Goal: Information Seeking & Learning: Learn about a topic

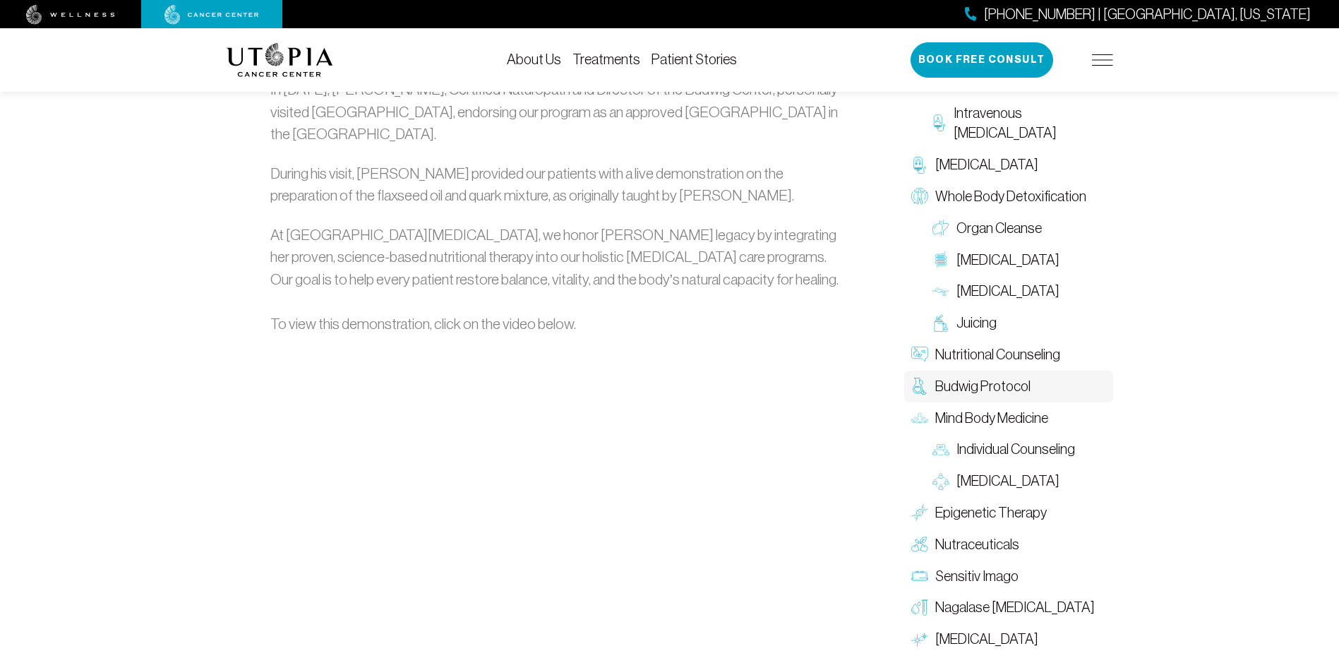
scroll to position [2047, 0]
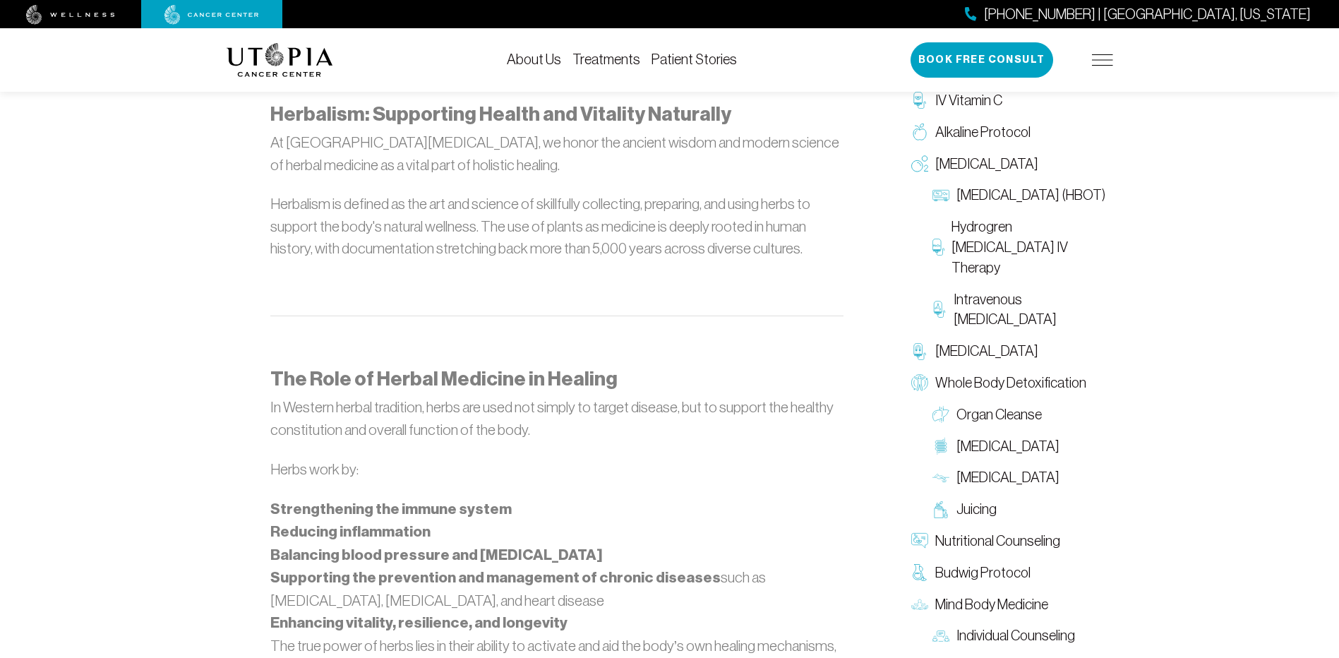
scroll to position [847, 0]
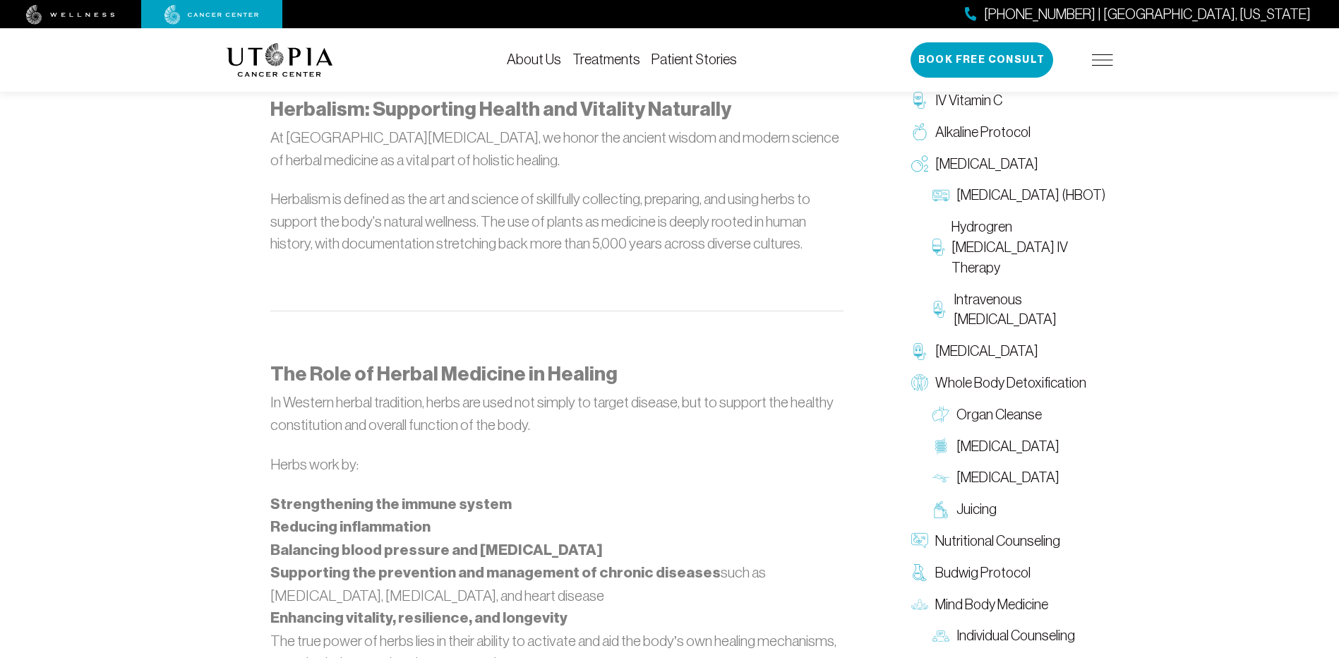
click at [1089, 62] on div "[PHONE_NUMBER] | [GEOGRAPHIC_DATA], [US_STATE] Book Free Consult" at bounding box center [1012, 59] width 203 height 35
click at [1096, 62] on img at bounding box center [1102, 59] width 21 height 11
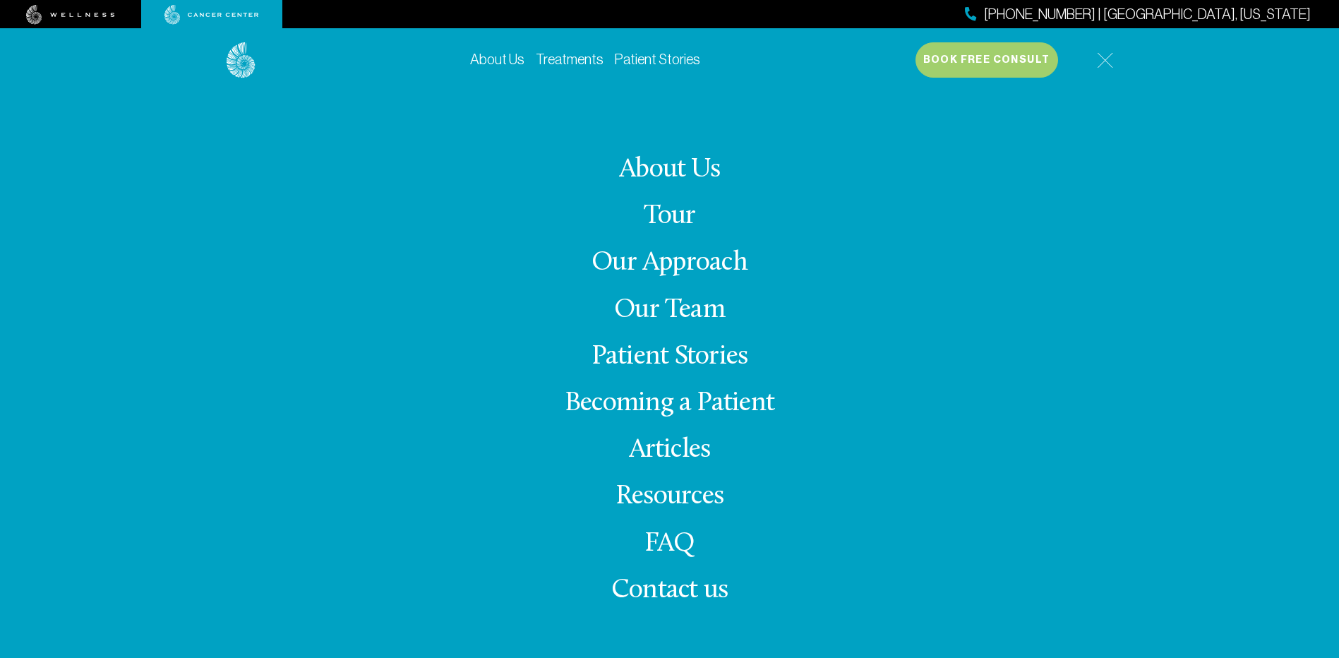
click at [673, 257] on link "Our Approach" at bounding box center [669, 263] width 156 height 28
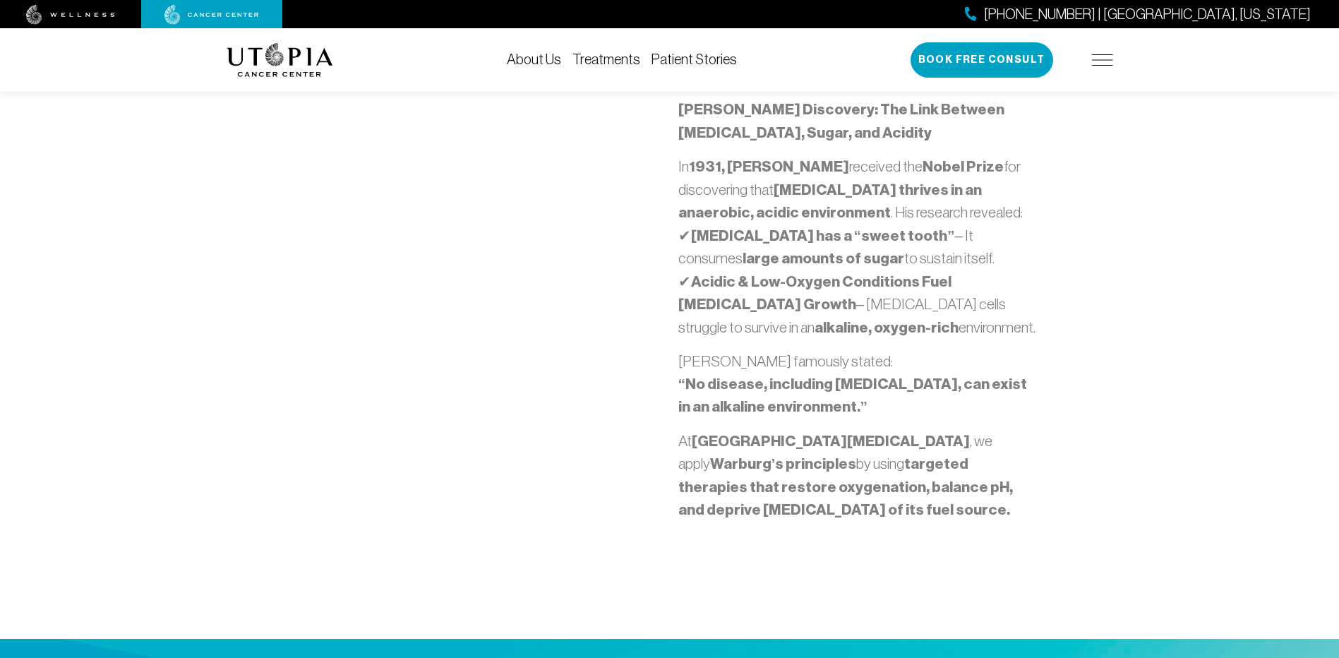
scroll to position [847, 0]
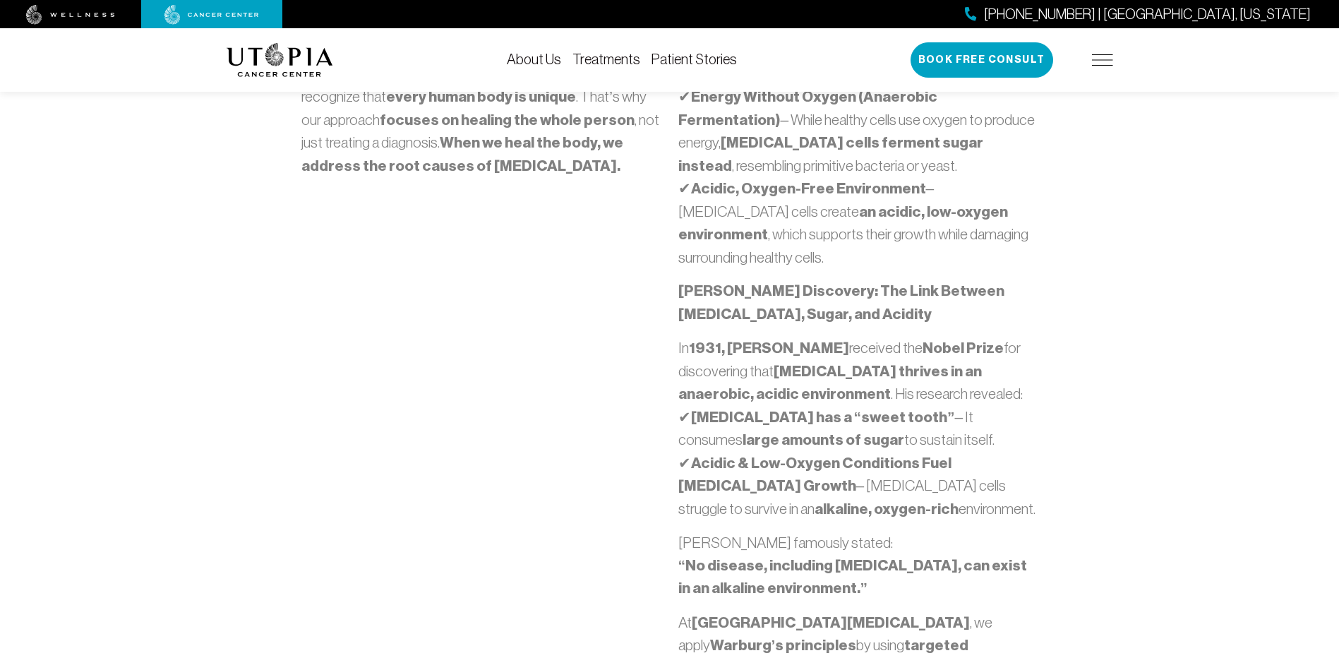
click at [1098, 57] on img at bounding box center [1102, 59] width 21 height 11
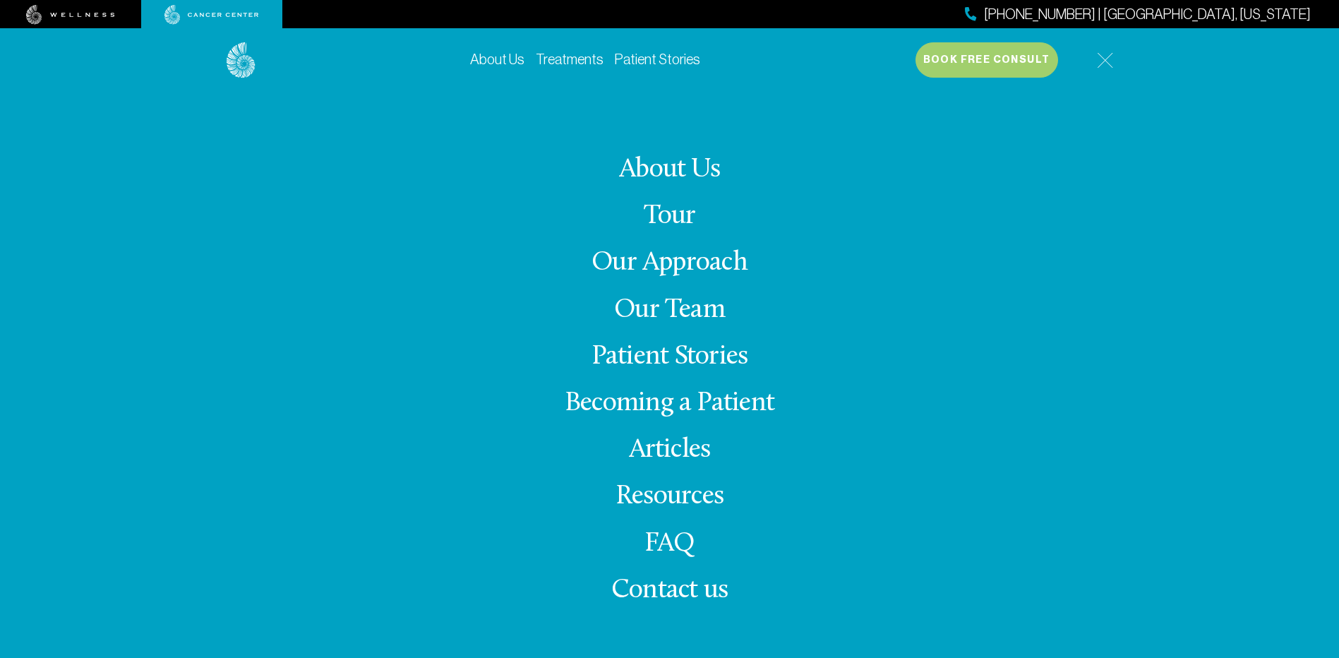
click at [671, 320] on link "Our Team" at bounding box center [669, 310] width 111 height 28
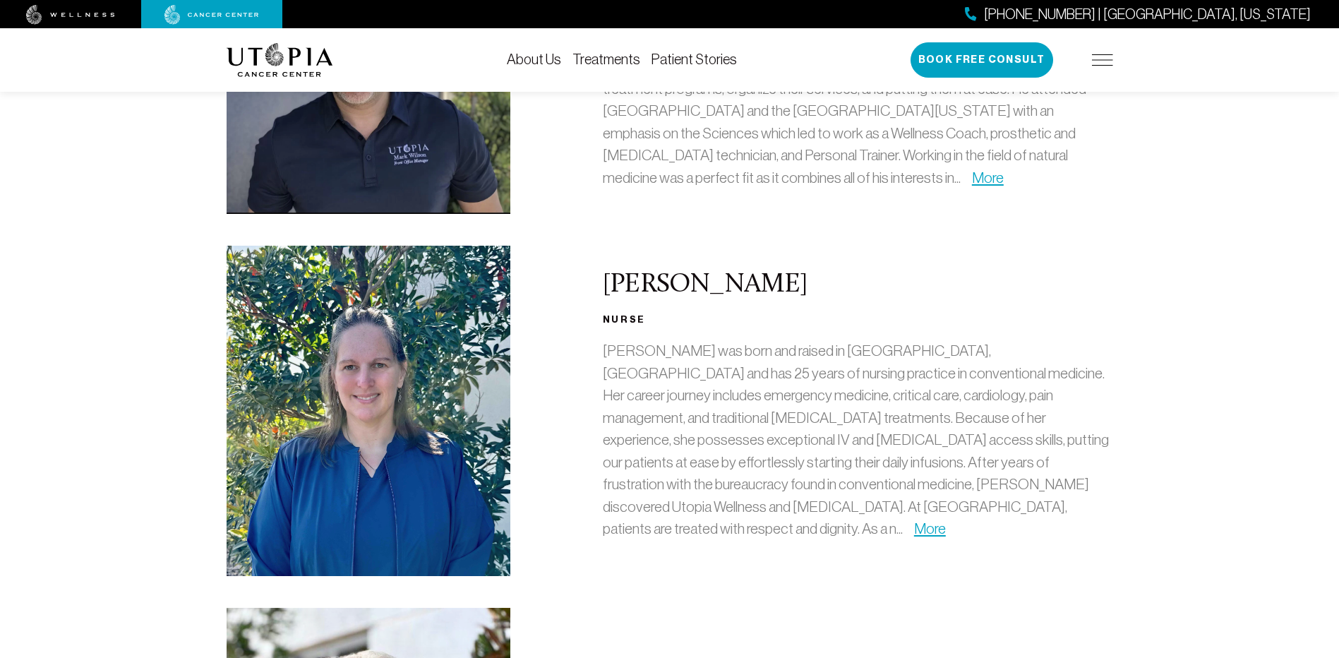
scroll to position [1129, 0]
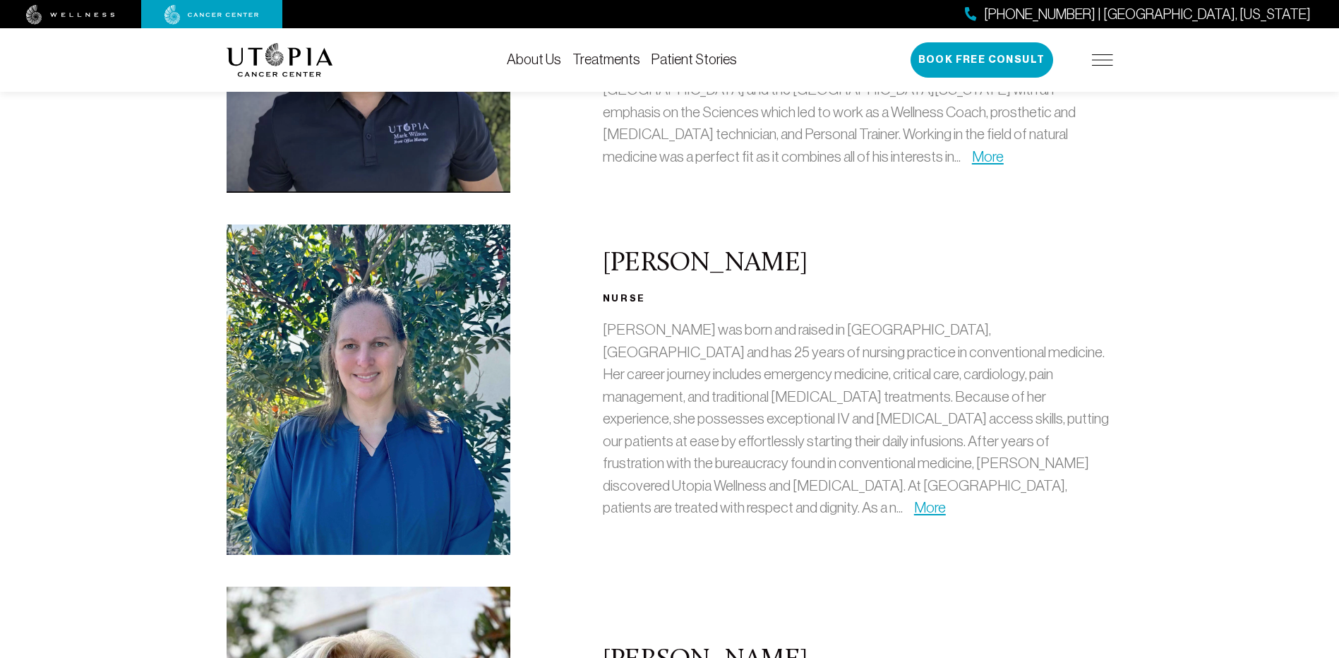
click at [730, 414] on p "[PERSON_NAME] was born and raised in [GEOGRAPHIC_DATA], [GEOGRAPHIC_DATA] and h…" at bounding box center [858, 418] width 510 height 200
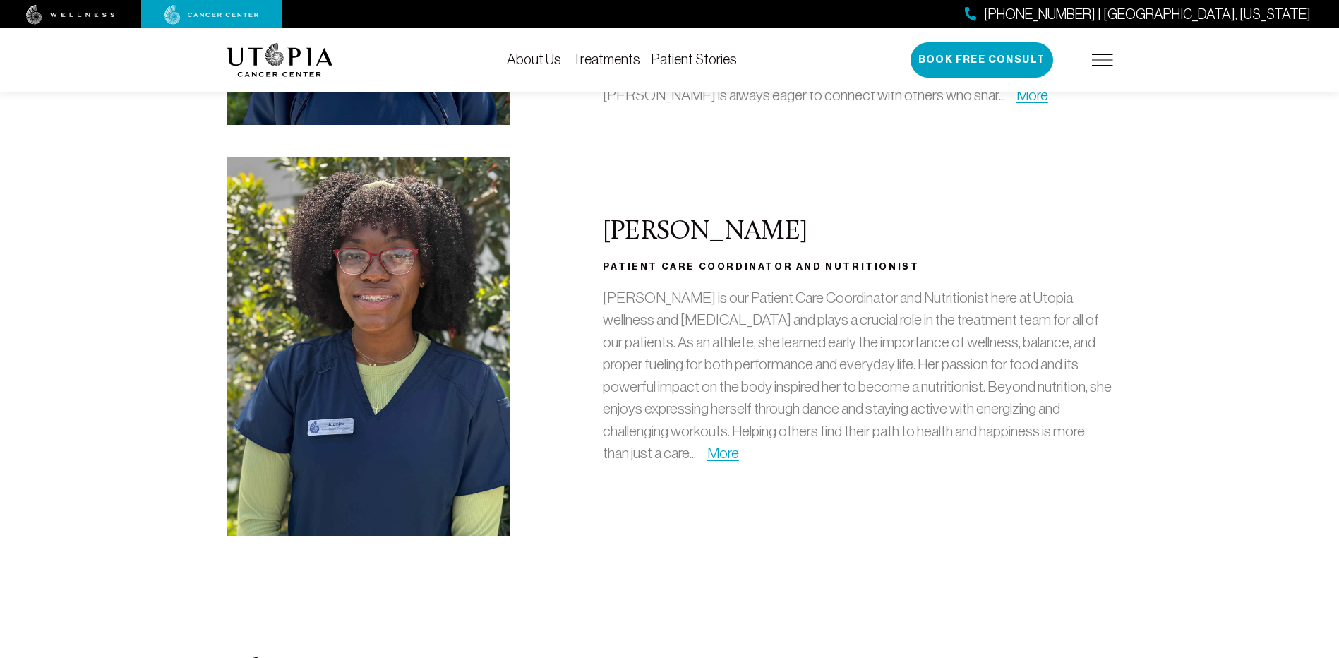
scroll to position [4094, 0]
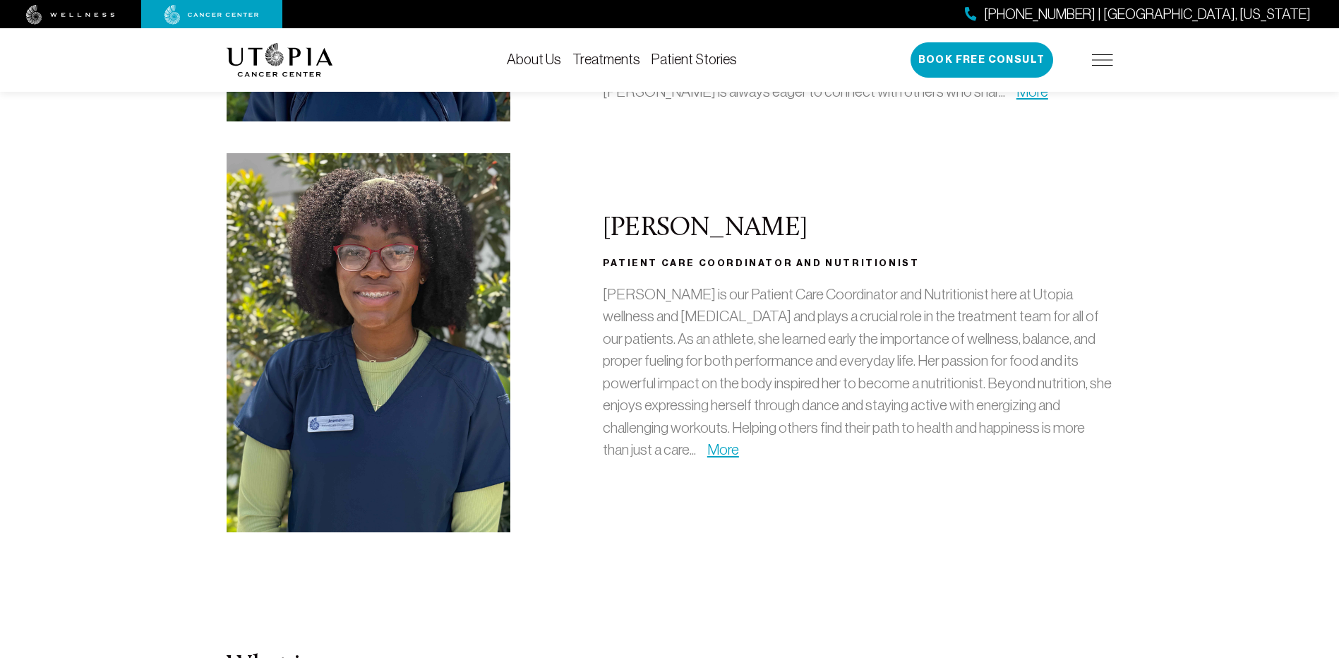
click at [1094, 58] on img at bounding box center [1102, 59] width 21 height 11
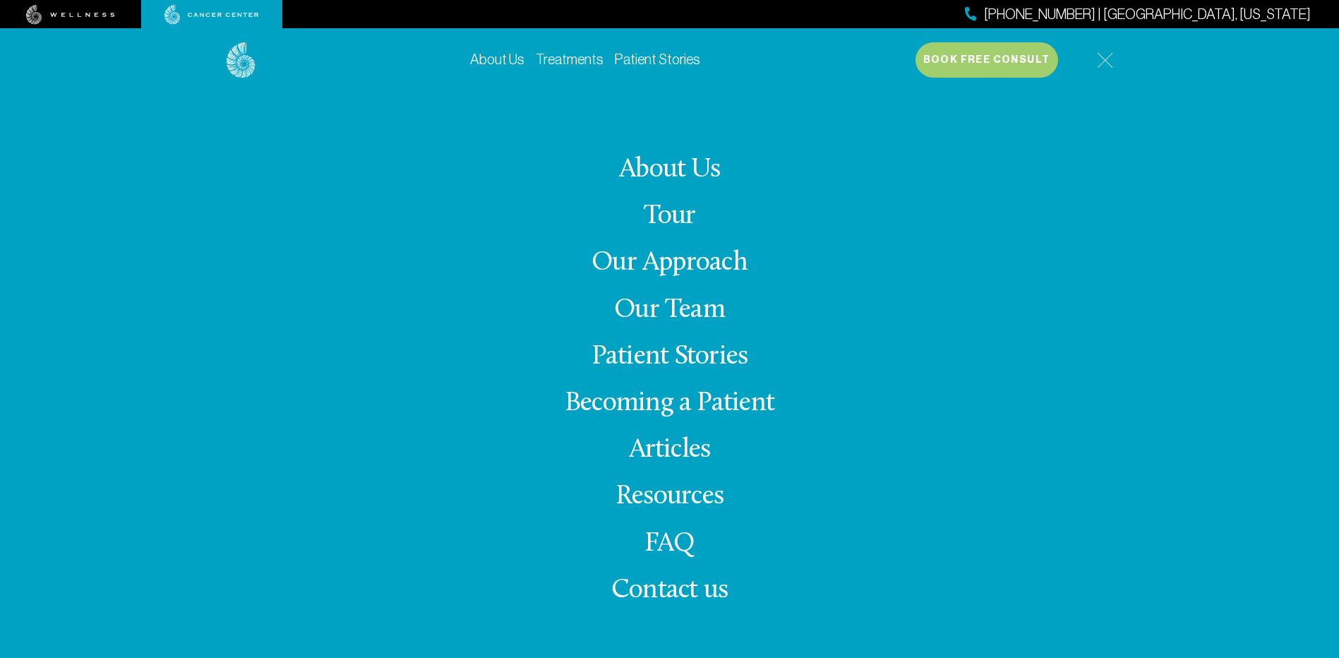
click at [668, 394] on link "Becoming a Patient" at bounding box center [670, 404] width 210 height 28
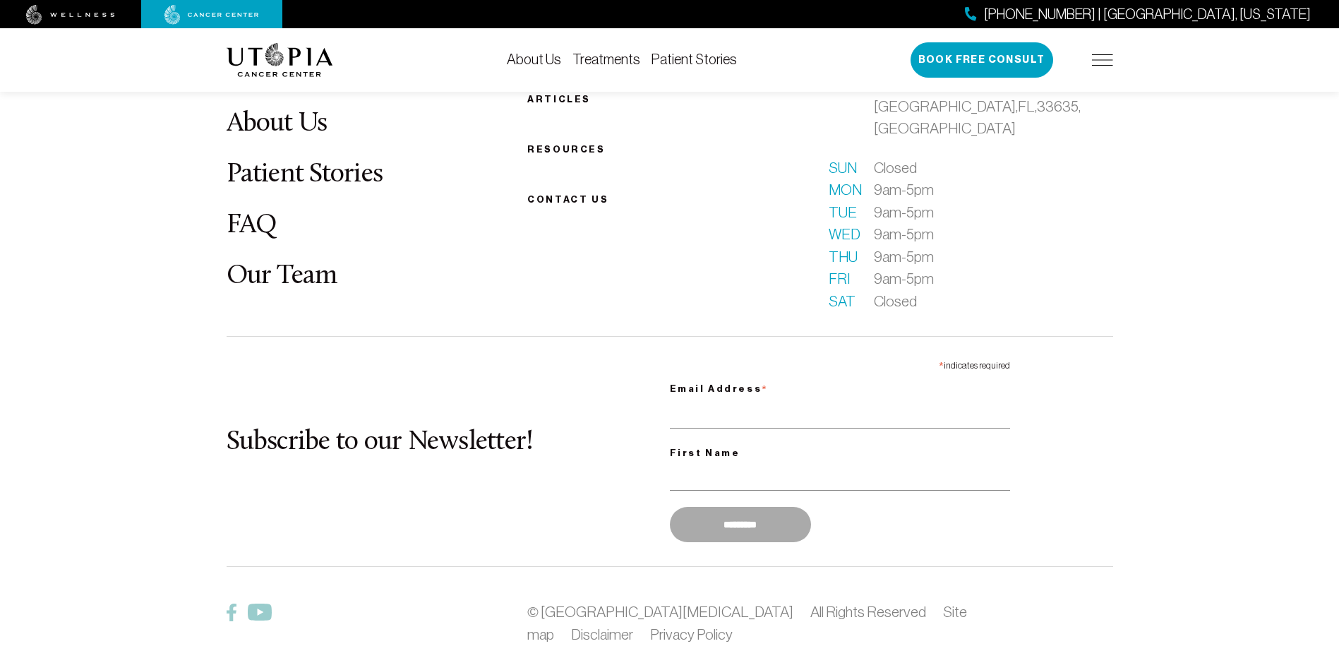
scroll to position [1894, 0]
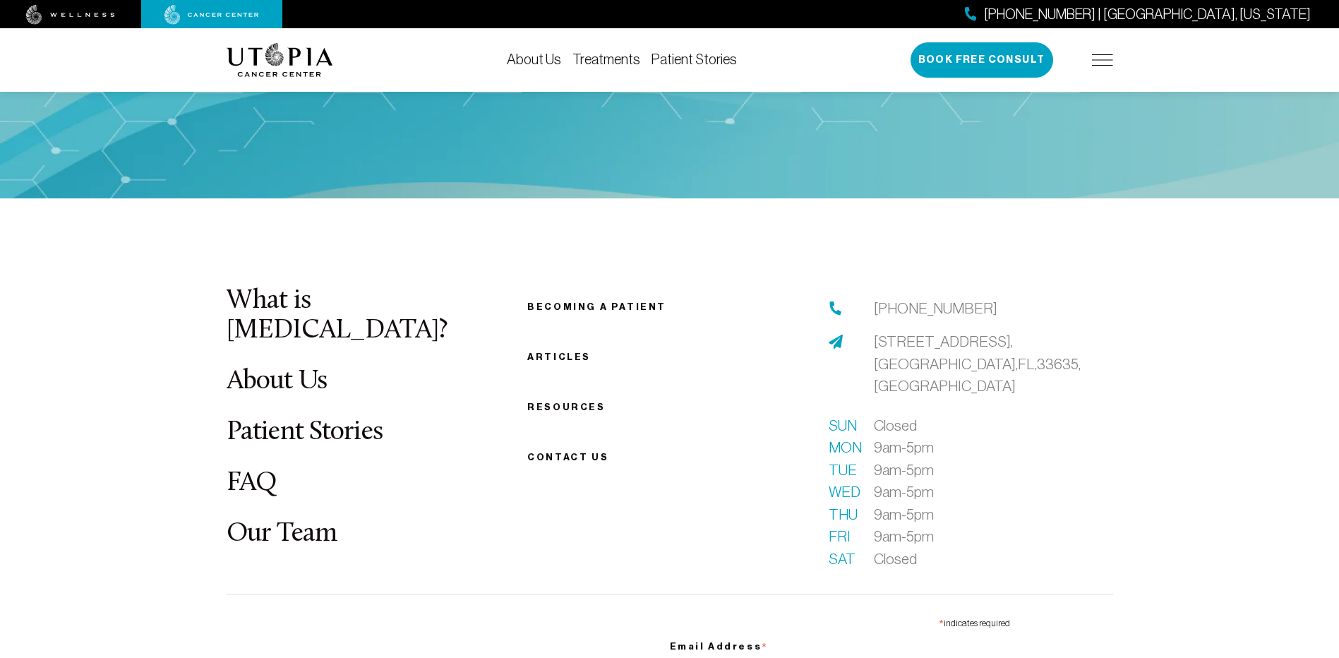
click at [618, 308] on link "Becoming a patient" at bounding box center [596, 306] width 139 height 11
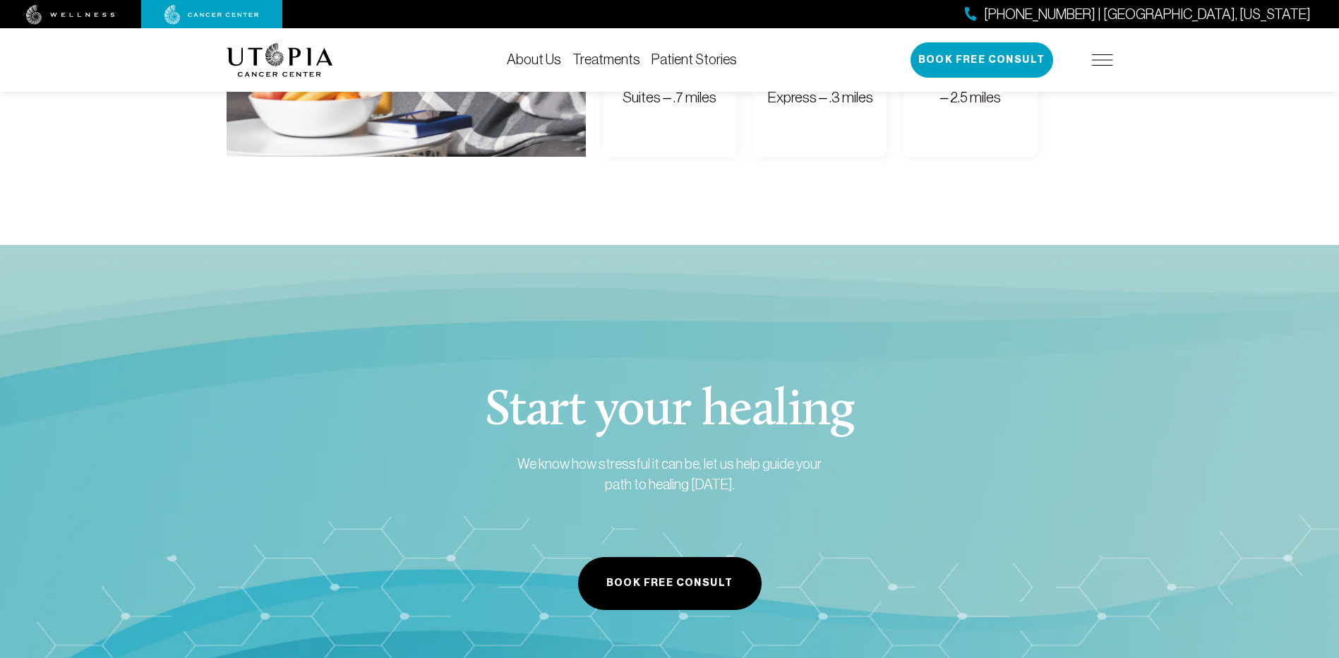
scroll to position [1694, 0]
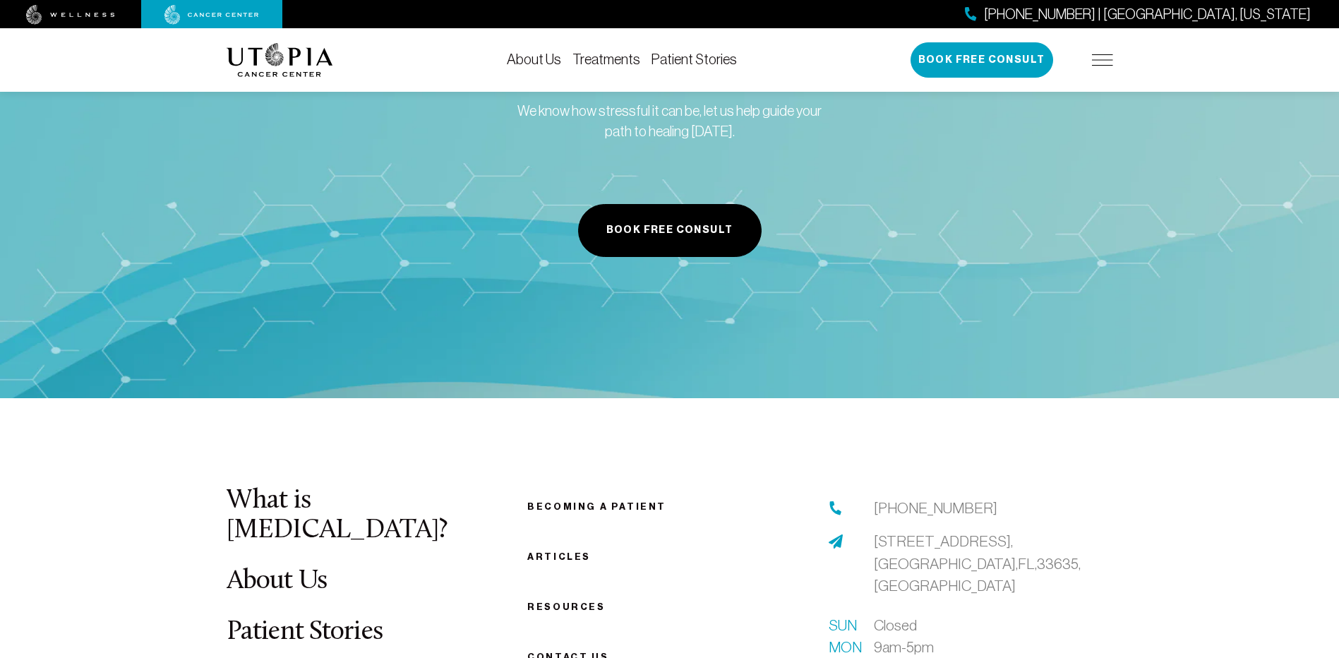
click at [1111, 56] on img at bounding box center [1102, 59] width 21 height 11
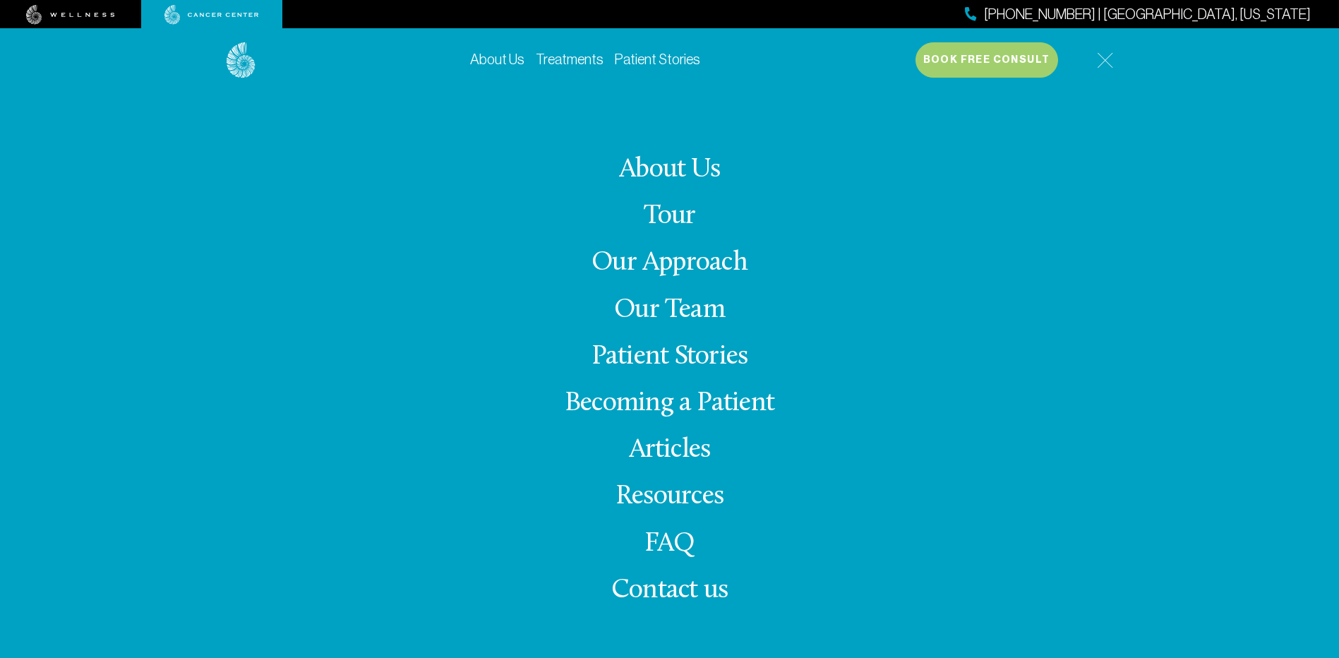
click at [673, 356] on link "Patient Stories" at bounding box center [669, 357] width 157 height 28
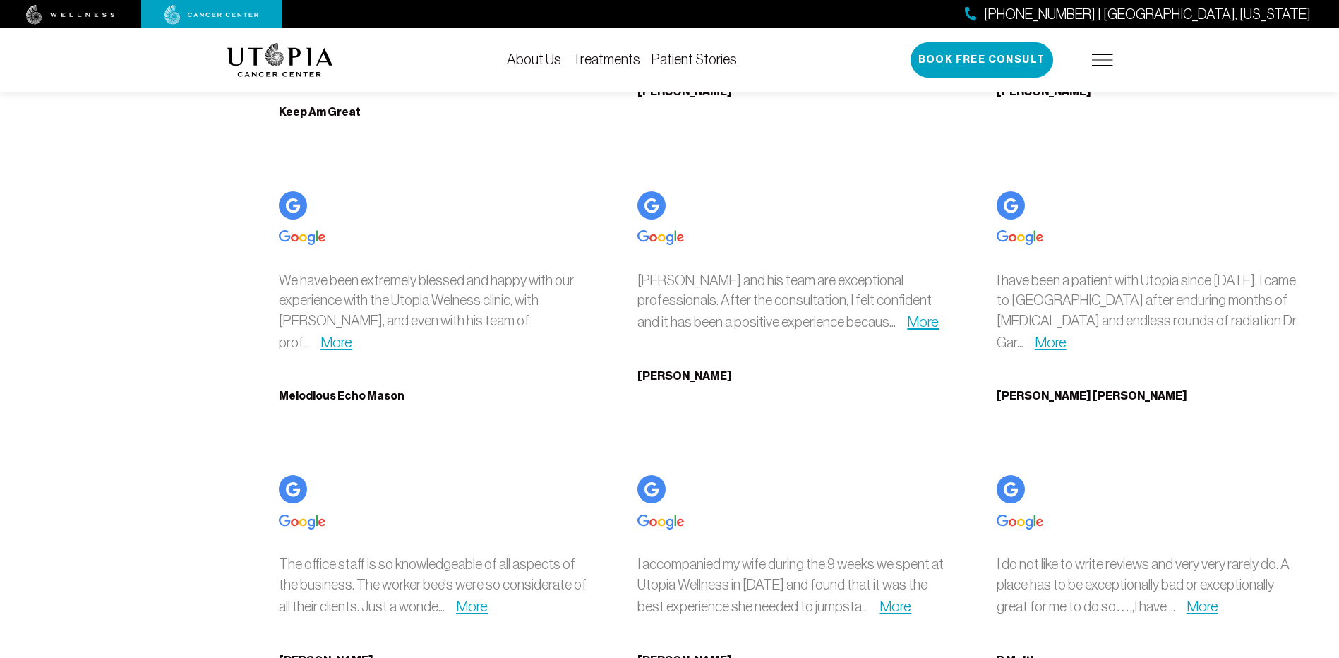
scroll to position [5294, 0]
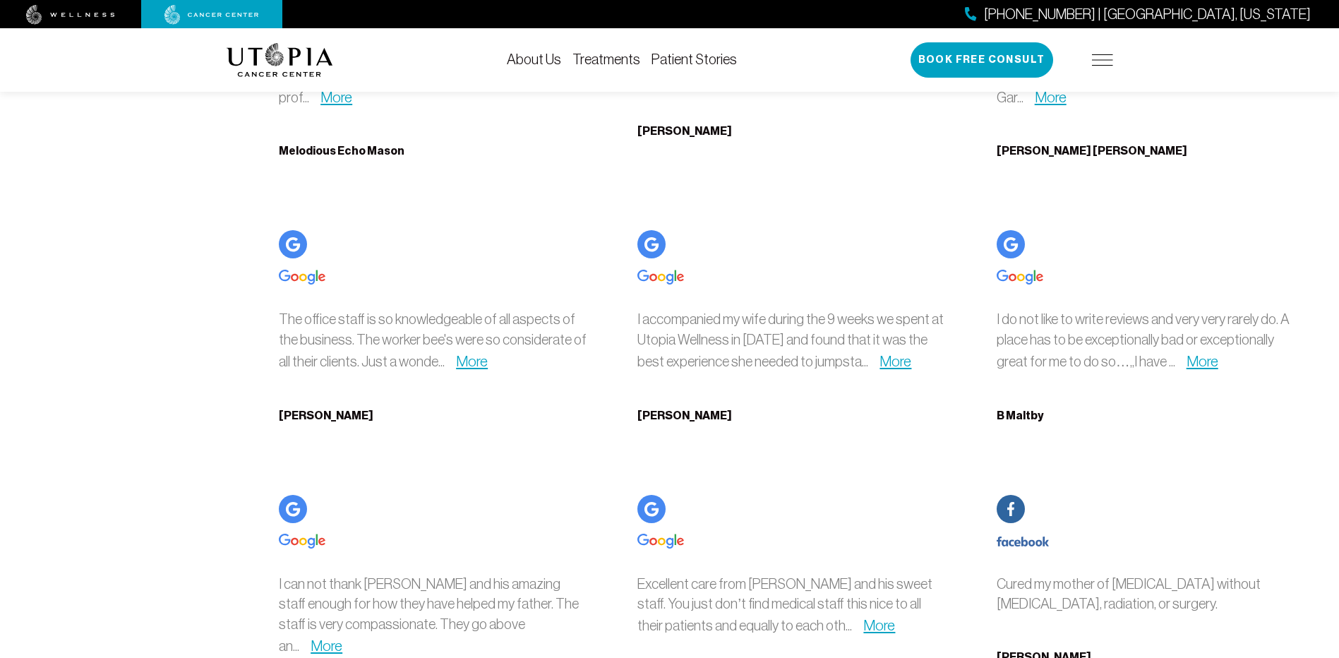
click at [1106, 57] on img at bounding box center [1102, 59] width 21 height 11
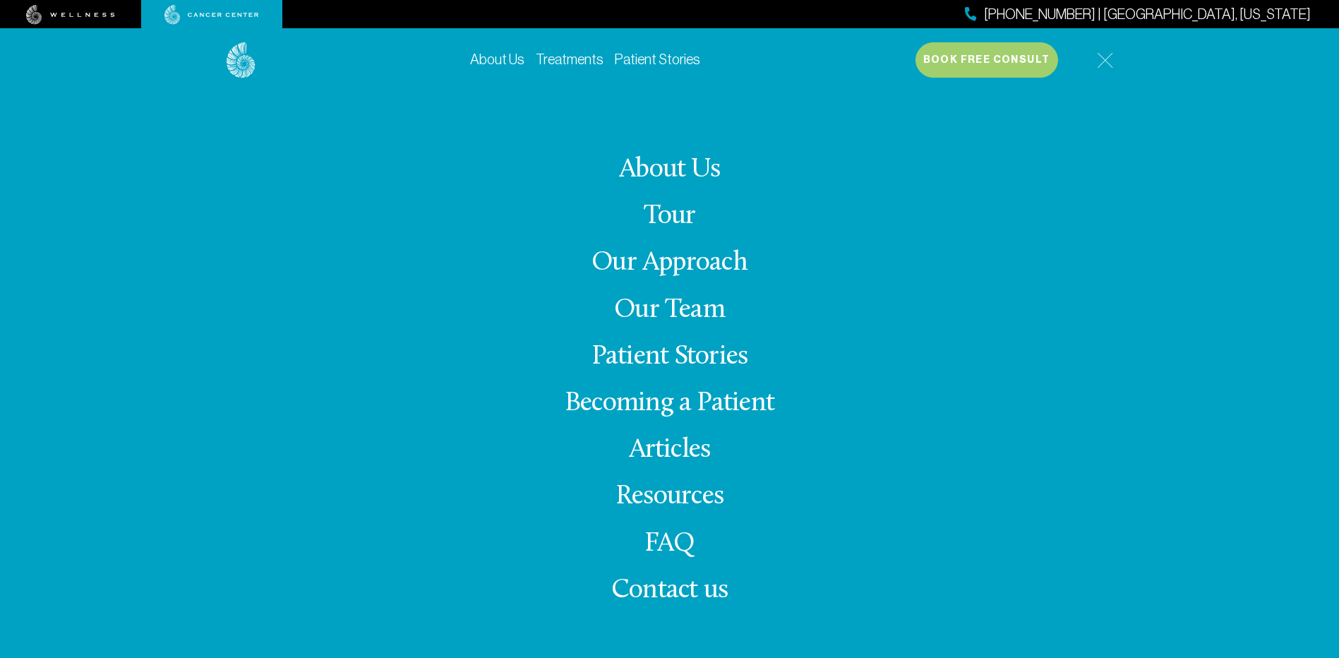
click at [687, 459] on link "Articles" at bounding box center [670, 450] width 82 height 28
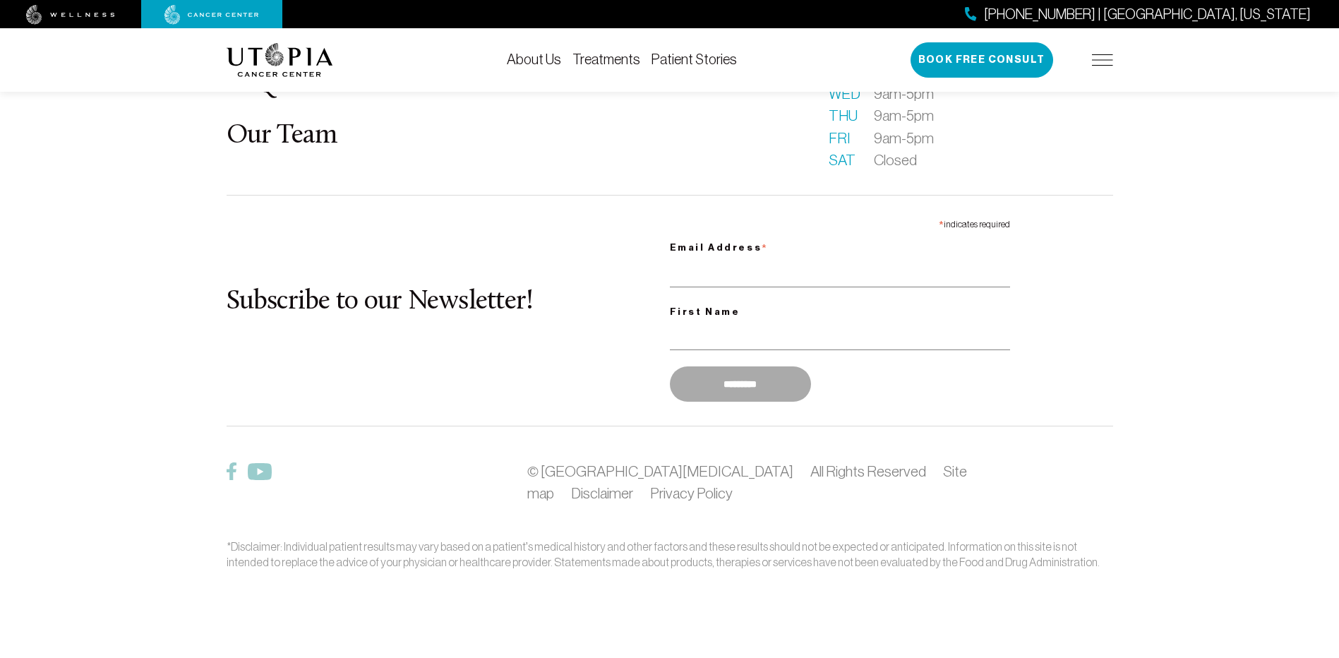
scroll to position [1930, 0]
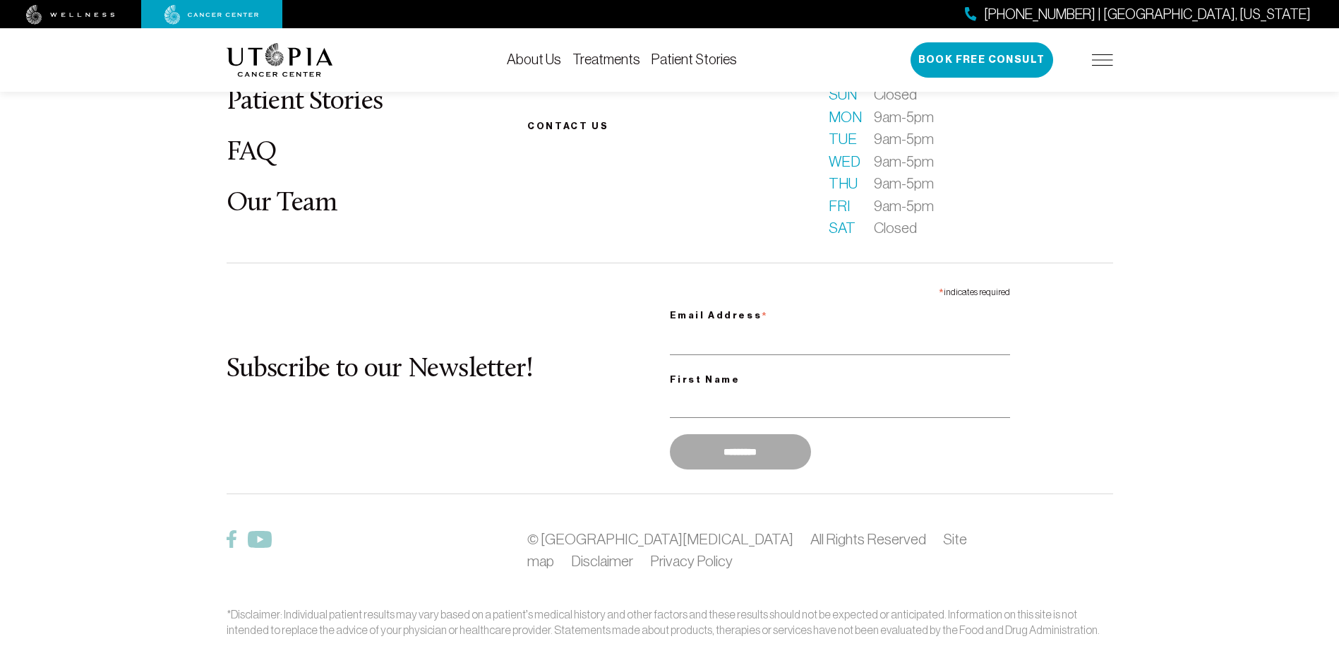
click at [1091, 65] on div "[PHONE_NUMBER] | [GEOGRAPHIC_DATA], [US_STATE] Book Free Consult" at bounding box center [1012, 59] width 203 height 35
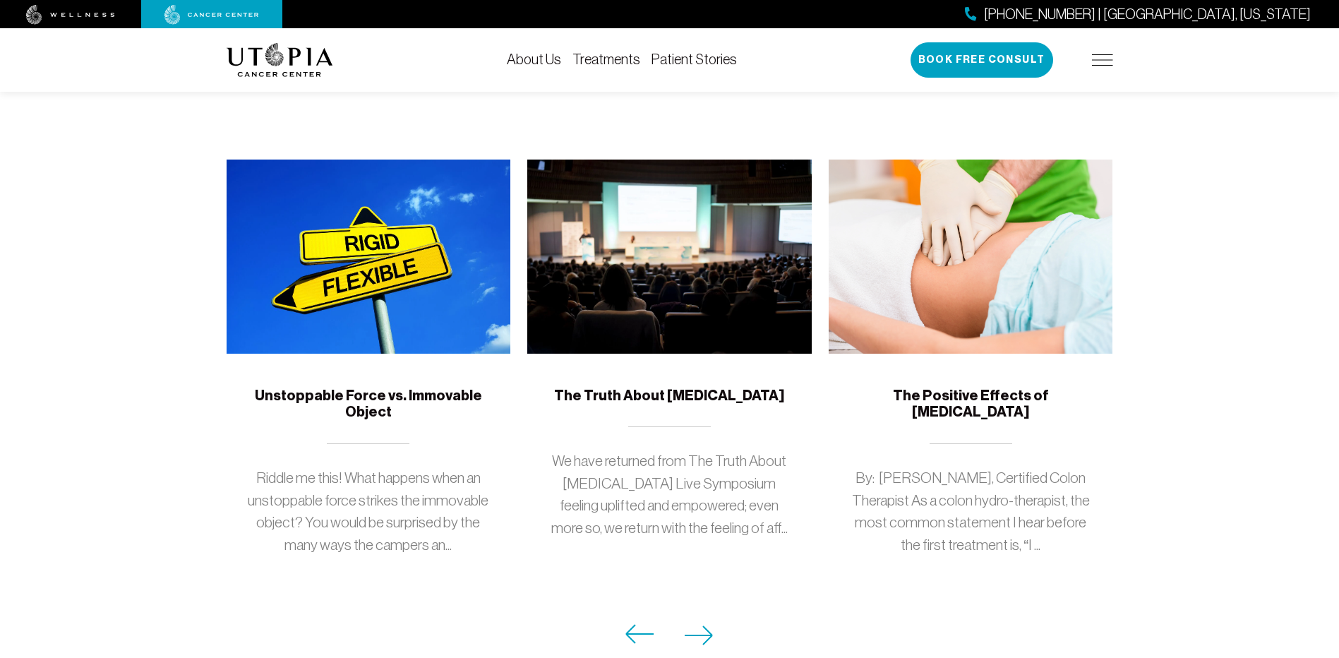
scroll to position [1154, 0]
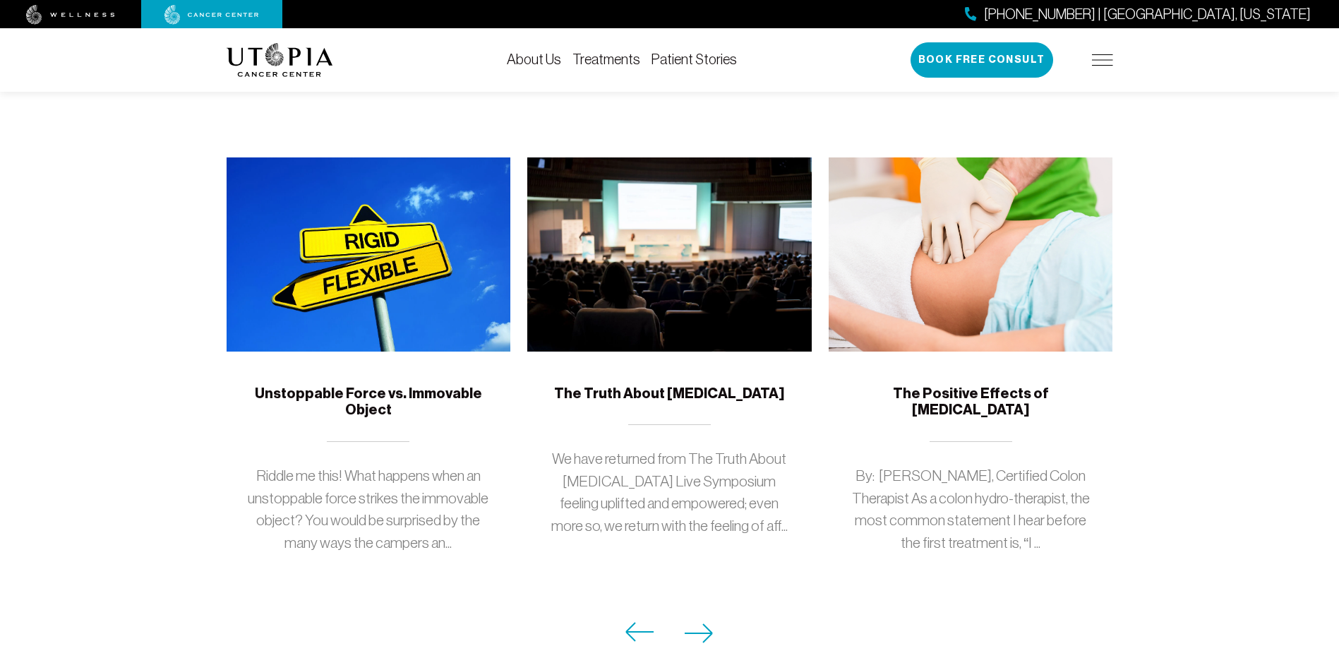
click at [708, 624] on icon at bounding box center [699, 633] width 28 height 18
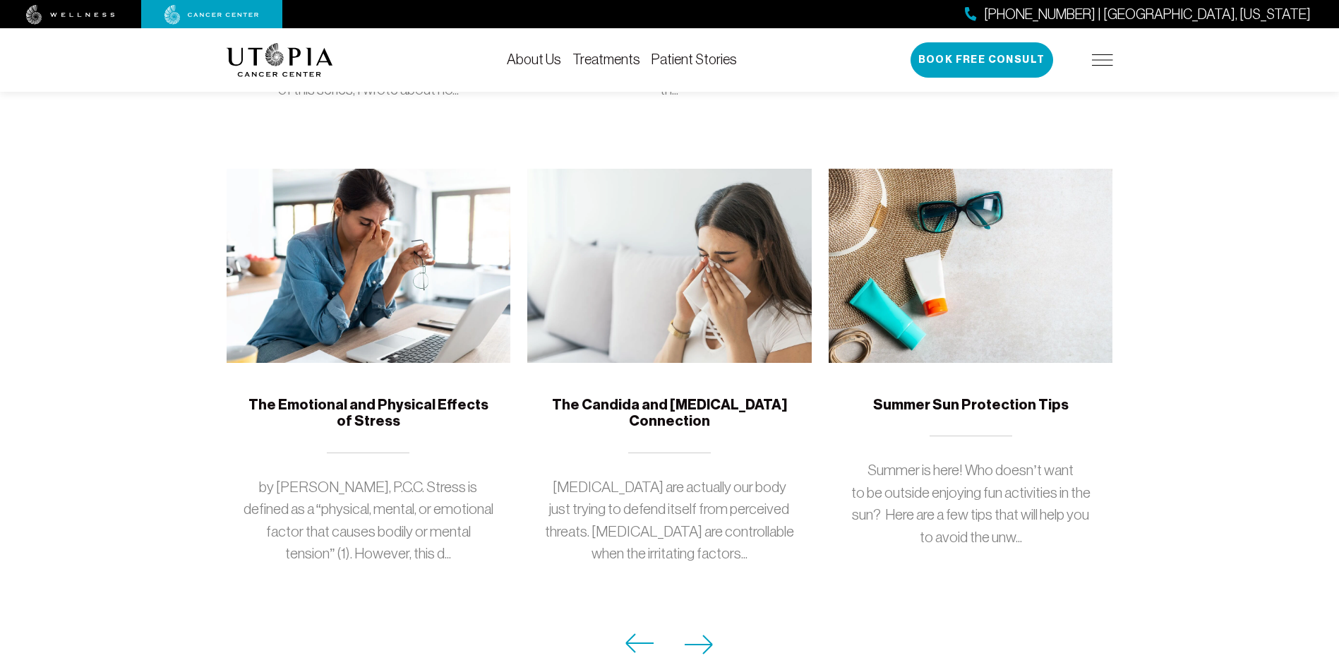
click at [695, 626] on div "The Candida and [MEDICAL_DATA] Connection [MEDICAL_DATA] are actually our body …" at bounding box center [669, 401] width 301 height 464
click at [702, 643] on icon at bounding box center [699, 645] width 29 height 20
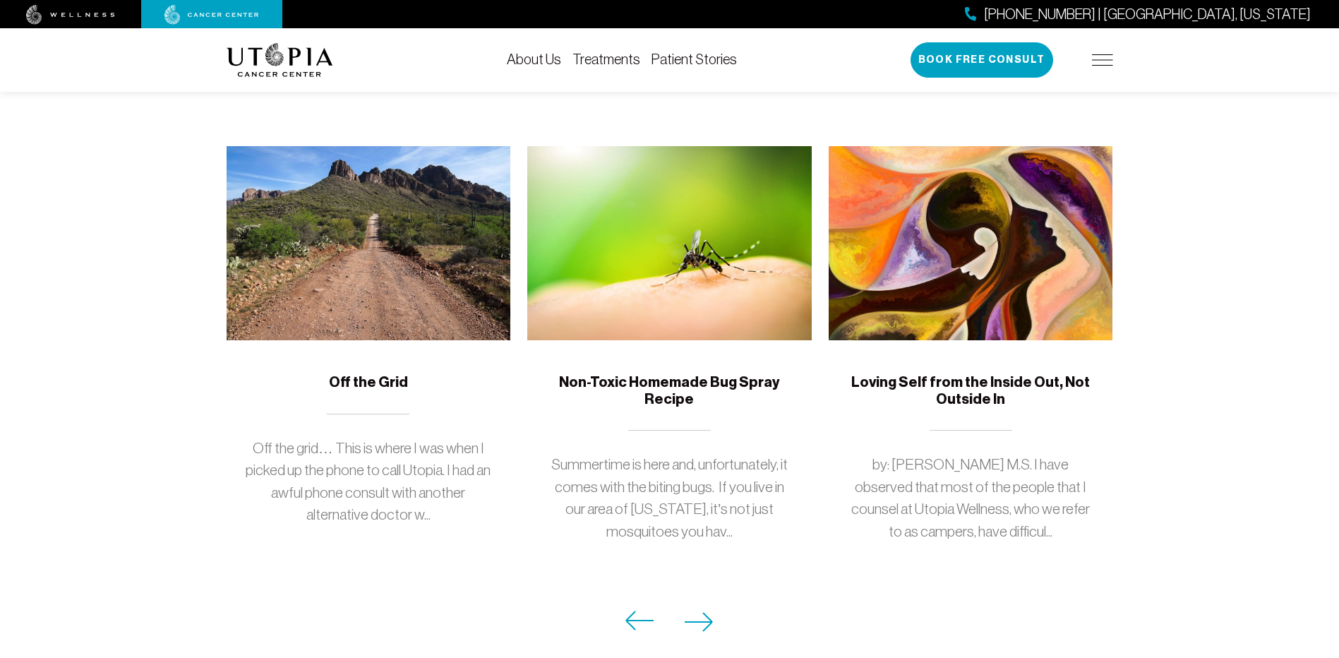
click at [696, 612] on icon at bounding box center [699, 622] width 29 height 20
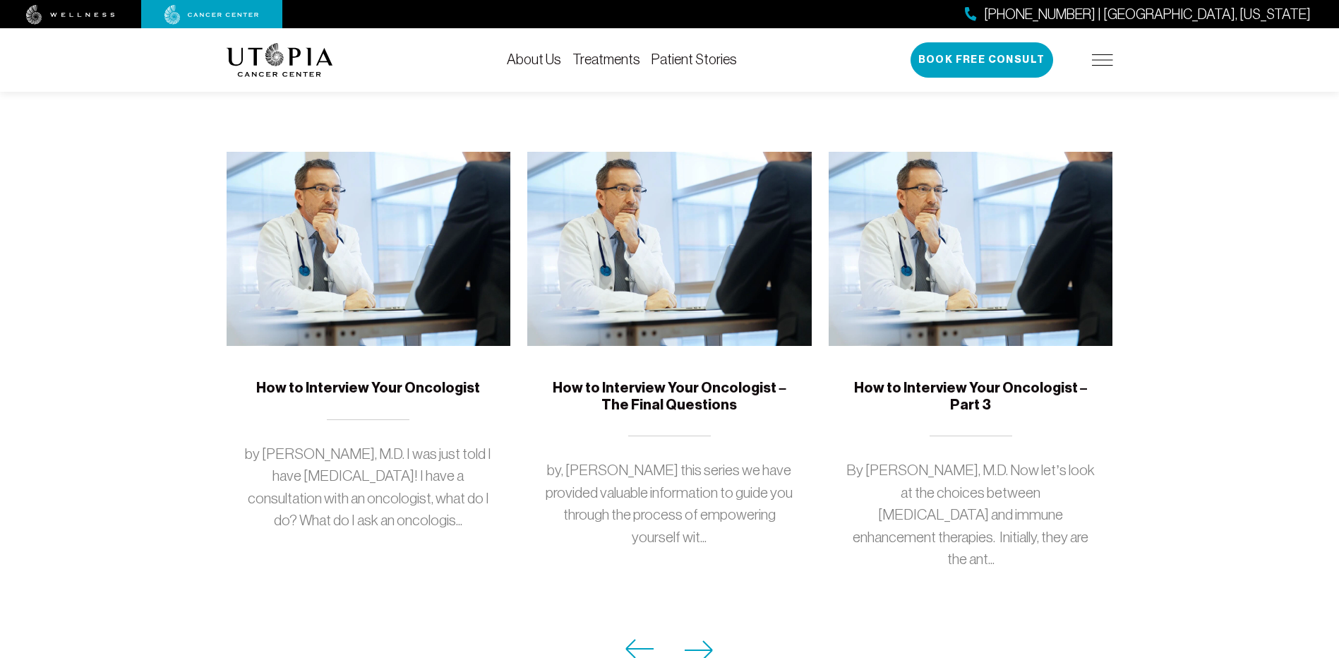
click at [695, 640] on icon at bounding box center [699, 650] width 29 height 20
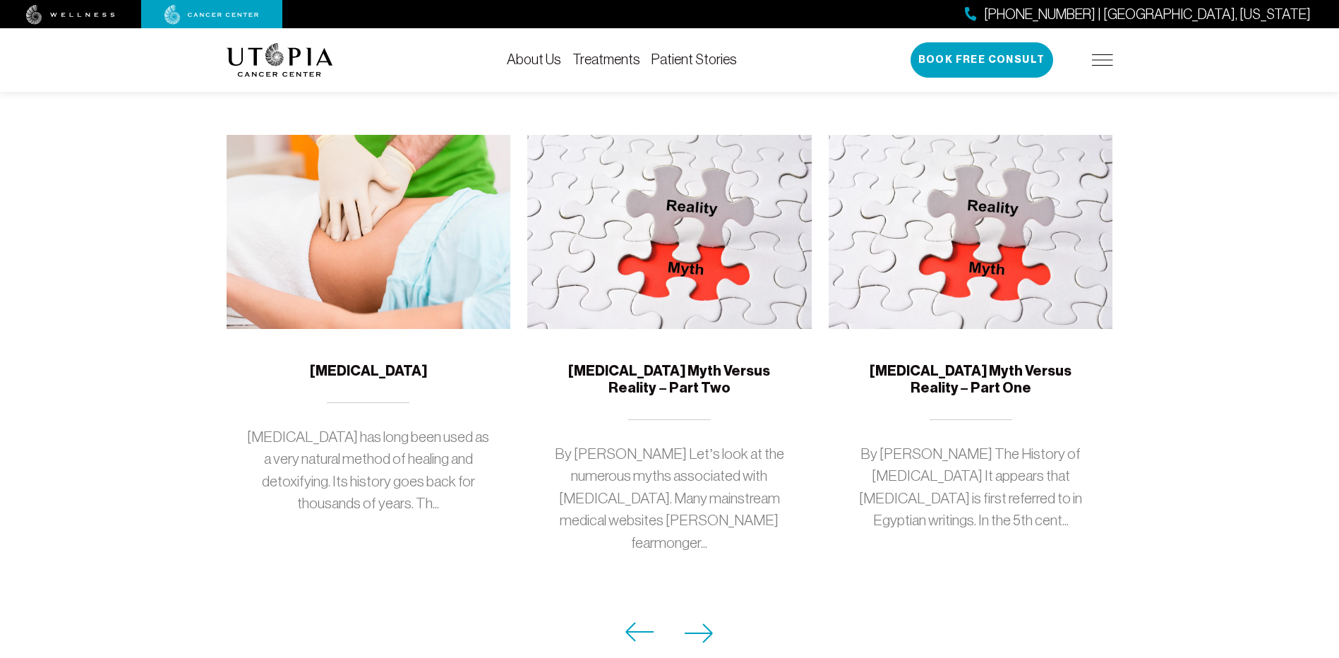
click at [695, 623] on icon at bounding box center [699, 633] width 29 height 20
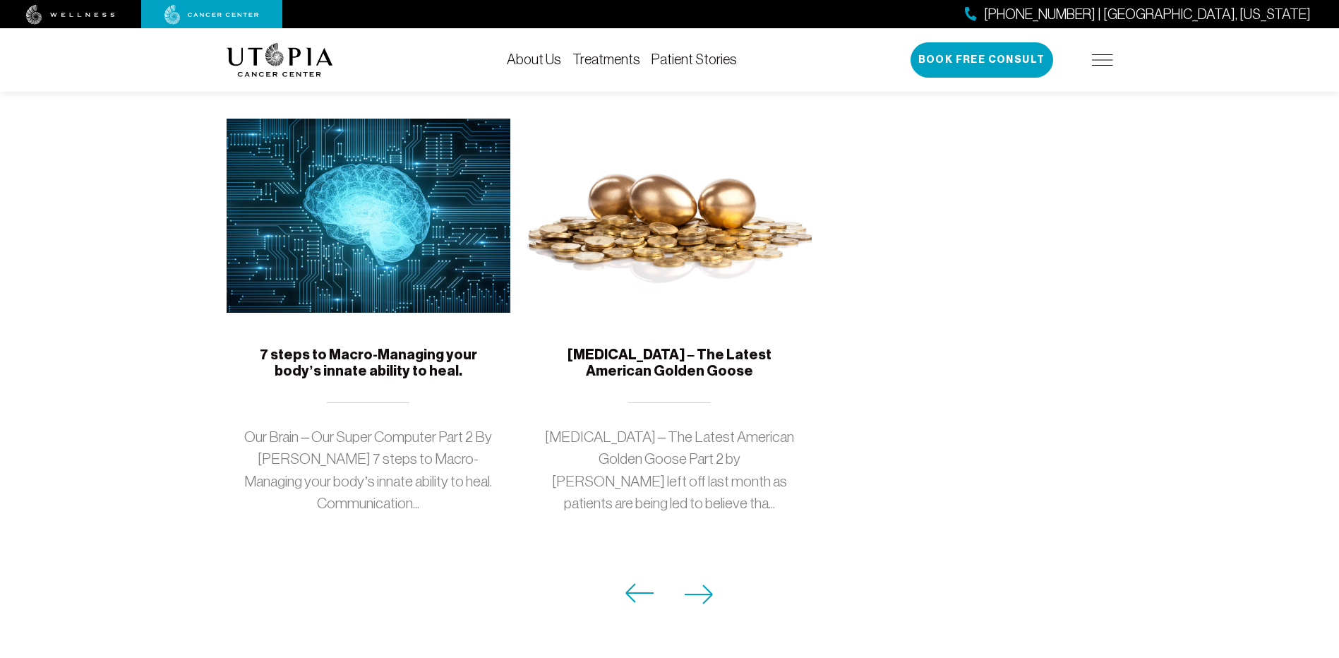
click at [696, 594] on icon at bounding box center [699, 594] width 28 height 18
click at [1105, 67] on div "[PHONE_NUMBER] | [GEOGRAPHIC_DATA], [US_STATE] Book Free Consult" at bounding box center [1012, 59] width 203 height 35
click at [1104, 61] on img at bounding box center [1102, 59] width 21 height 11
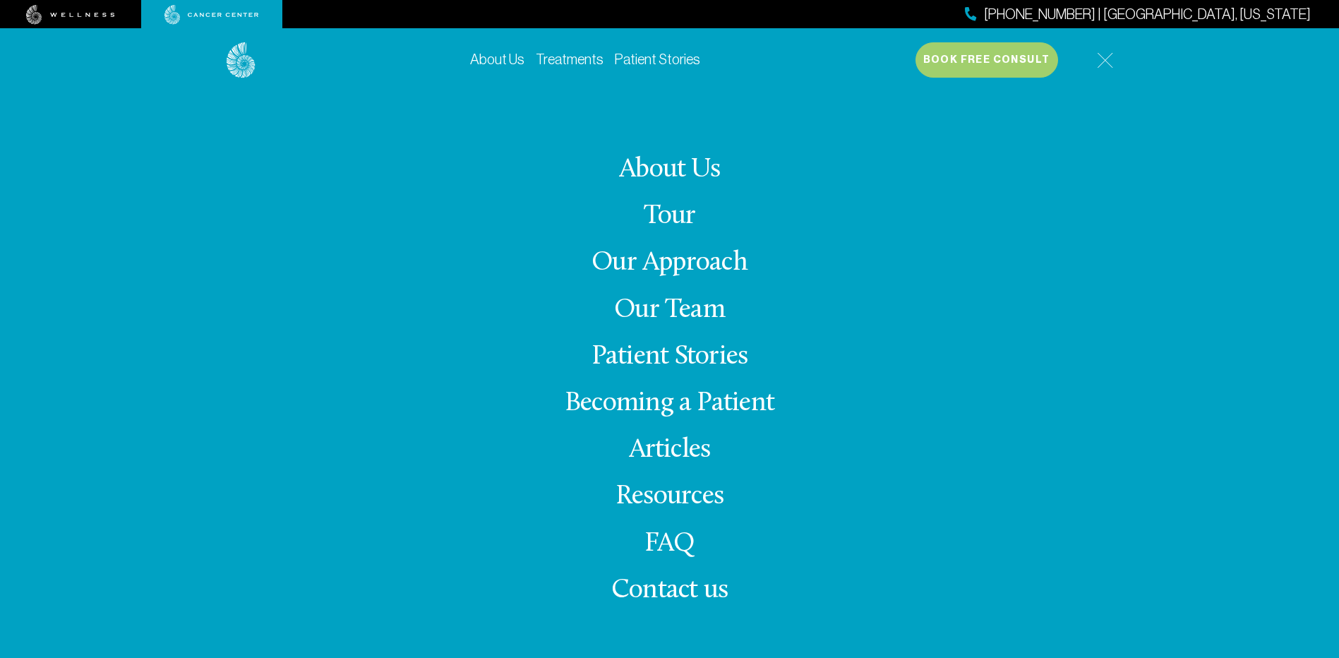
click at [645, 484] on link "Resources" at bounding box center [669, 497] width 108 height 28
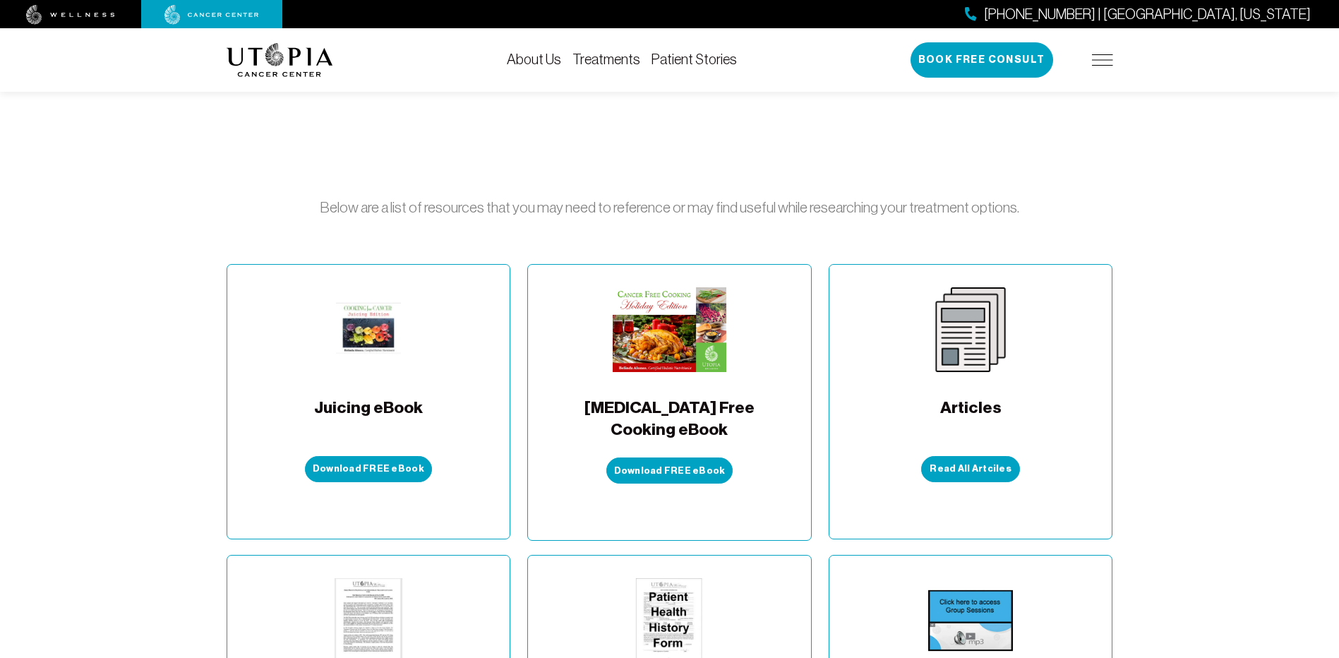
scroll to position [353, 0]
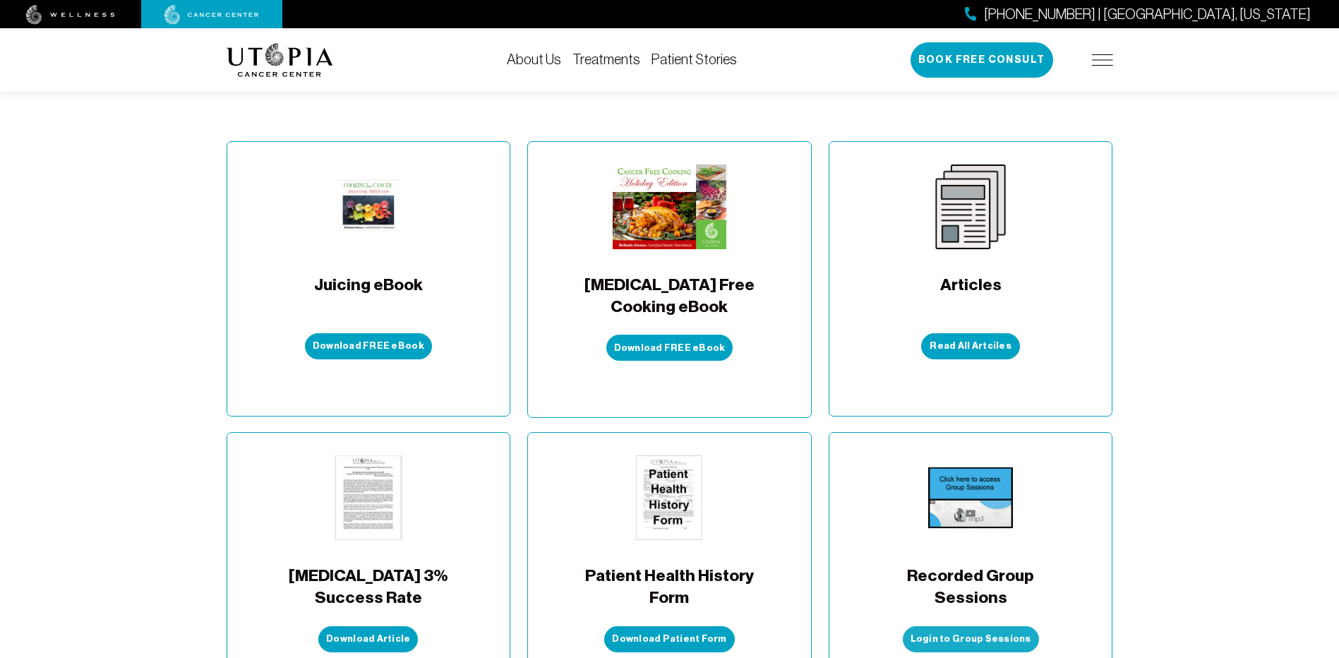
click at [944, 626] on link "Login to Group Sessions" at bounding box center [971, 639] width 136 height 26
